Goal: Complete application form

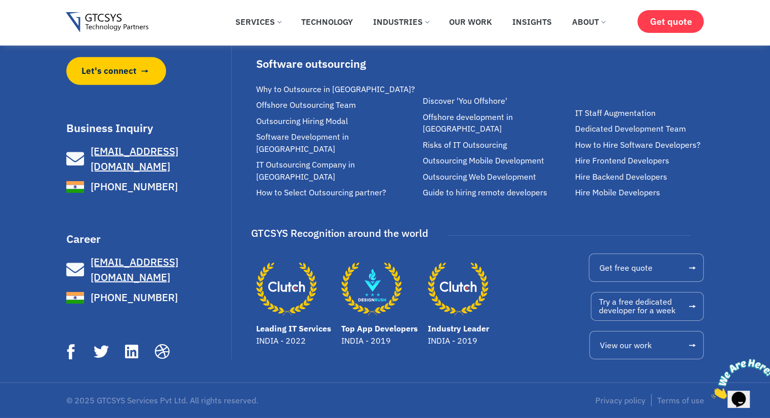
click at [153, 276] on span "[EMAIL_ADDRESS][DOMAIN_NAME]" at bounding box center [135, 269] width 88 height 29
click at [138, 297] on span "[PHONE_NUMBER]" at bounding box center [133, 297] width 90 height 15
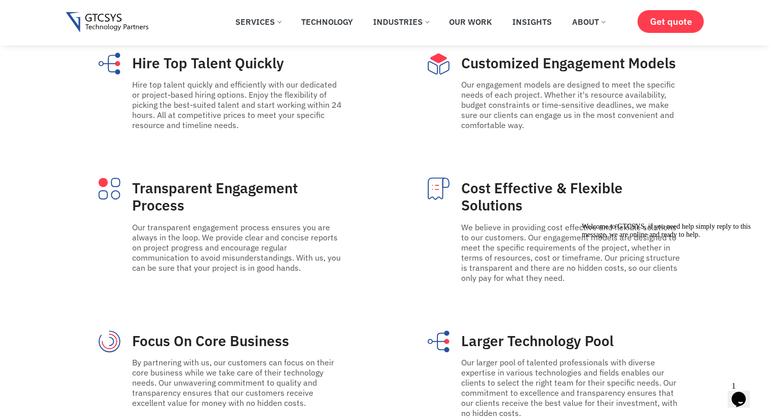
scroll to position [5175, 0]
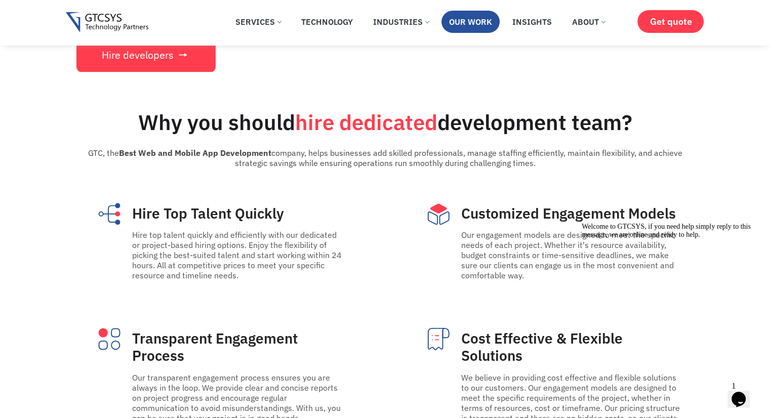
click at [461, 21] on link "Our Work" at bounding box center [471, 22] width 58 height 22
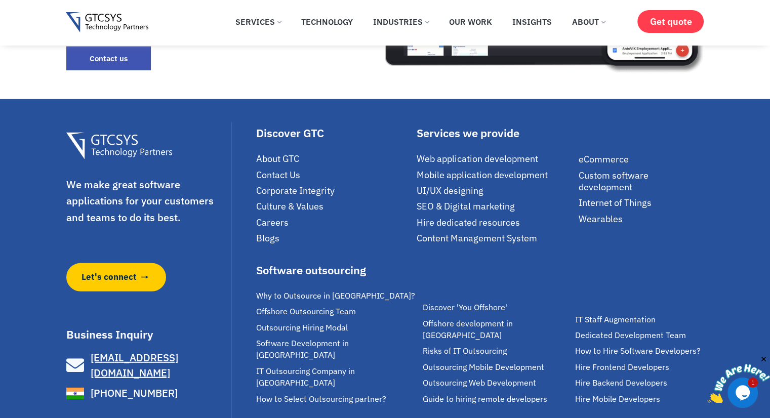
scroll to position [2779, 0]
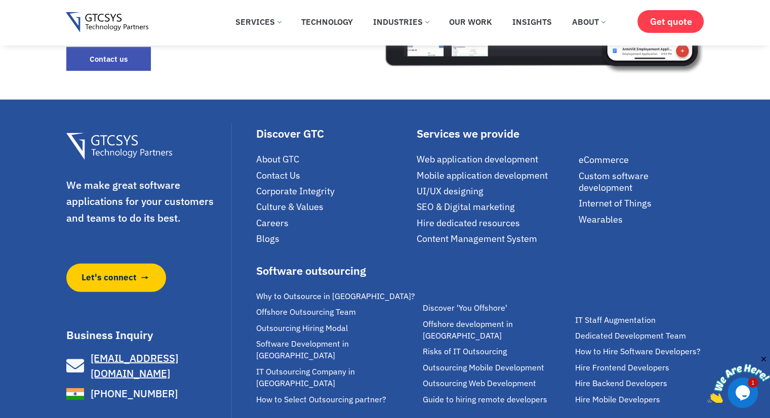
click at [279, 217] on span "Careers" at bounding box center [272, 223] width 32 height 12
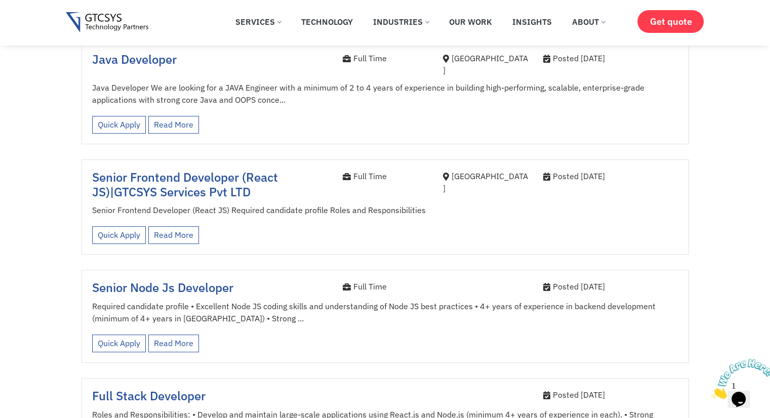
scroll to position [361, 0]
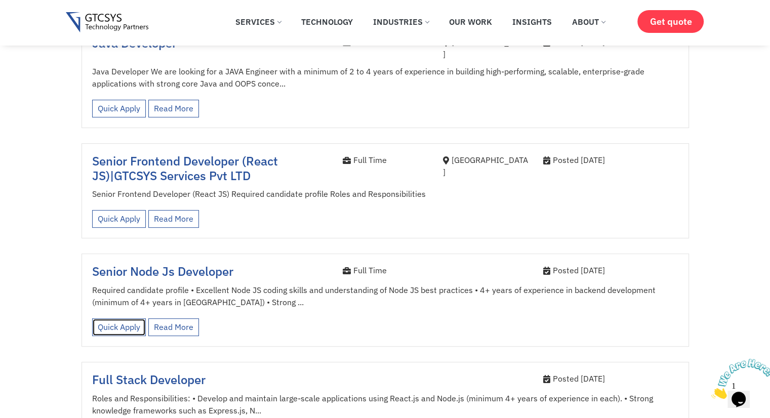
click at [125, 323] on link "Quick Apply" at bounding box center [119, 328] width 54 height 18
click at [130, 319] on link "Quick Apply" at bounding box center [119, 328] width 54 height 18
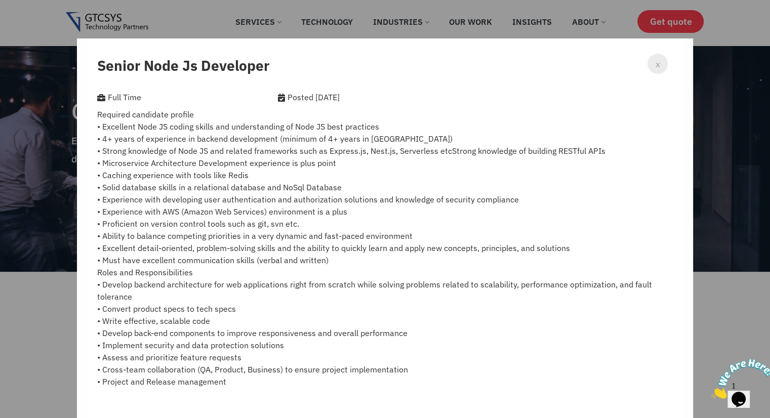
scroll to position [135, 0]
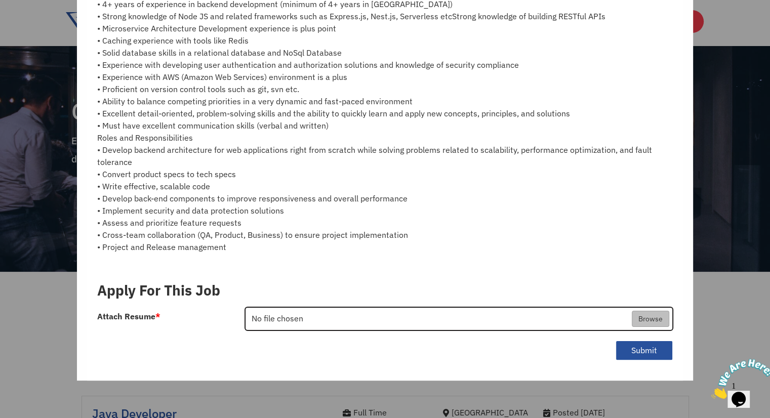
click at [295, 318] on input "Attach Resume *" at bounding box center [459, 319] width 427 height 23
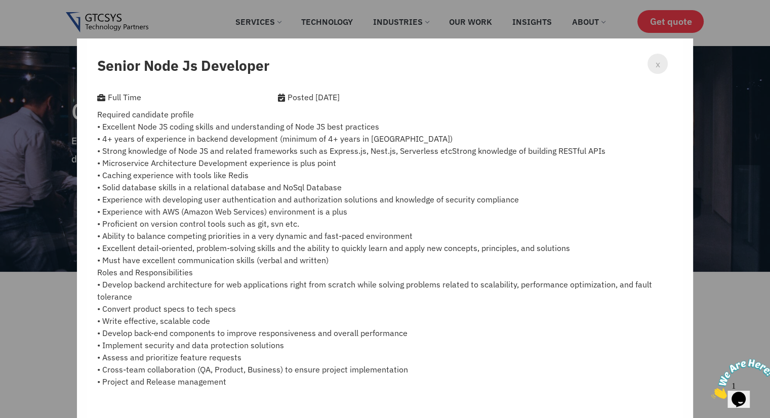
click at [648, 67] on div "x" at bounding box center [658, 64] width 20 height 20
